Goal: Information Seeking & Learning: Learn about a topic

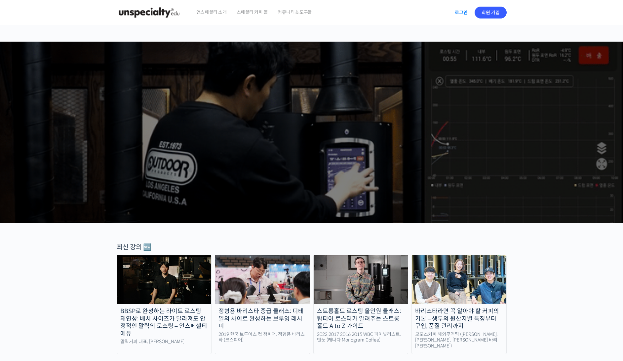
click at [453, 11] on link "로그인" at bounding box center [461, 12] width 21 height 15
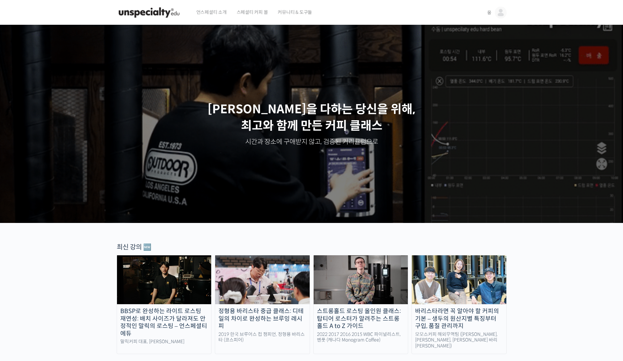
click at [504, 10] on img at bounding box center [501, 13] width 12 height 12
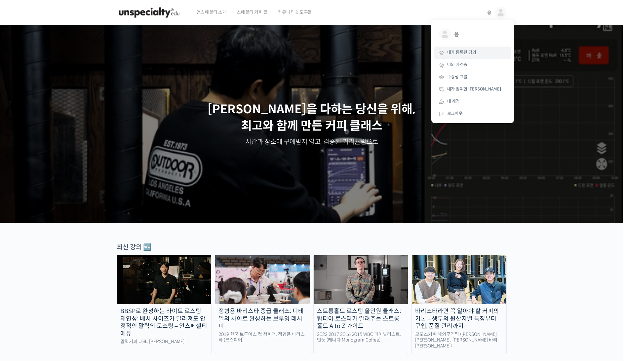
click at [464, 51] on span "내가 등록한 강의" at bounding box center [461, 53] width 29 height 6
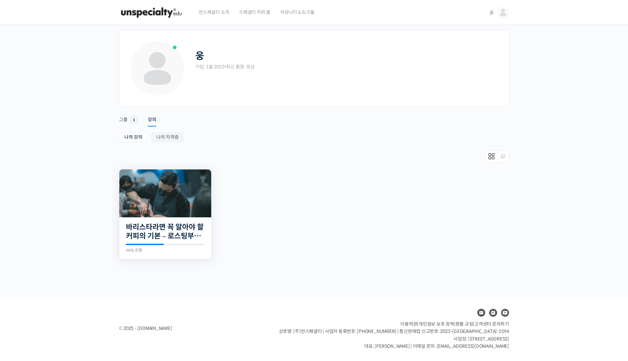
click at [154, 212] on img at bounding box center [165, 194] width 92 height 48
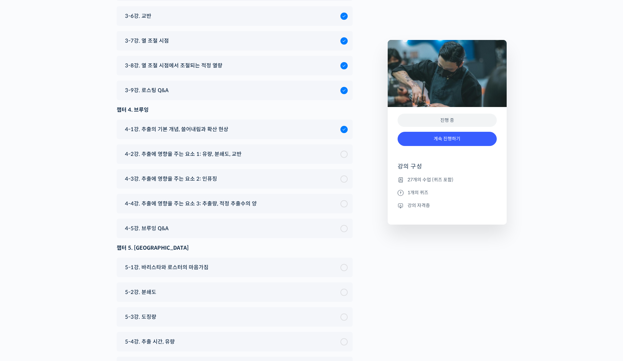
scroll to position [3011, 0]
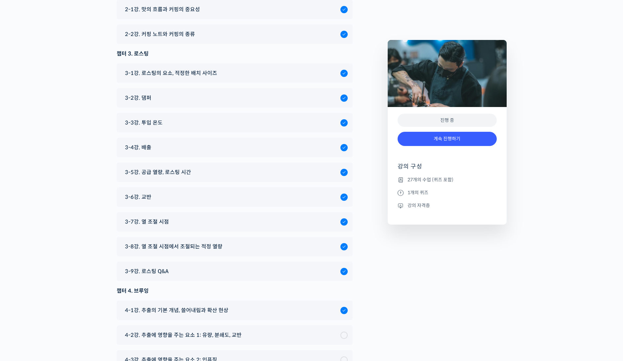
scroll to position [2862, 0]
